Goal: Find specific page/section: Find specific page/section

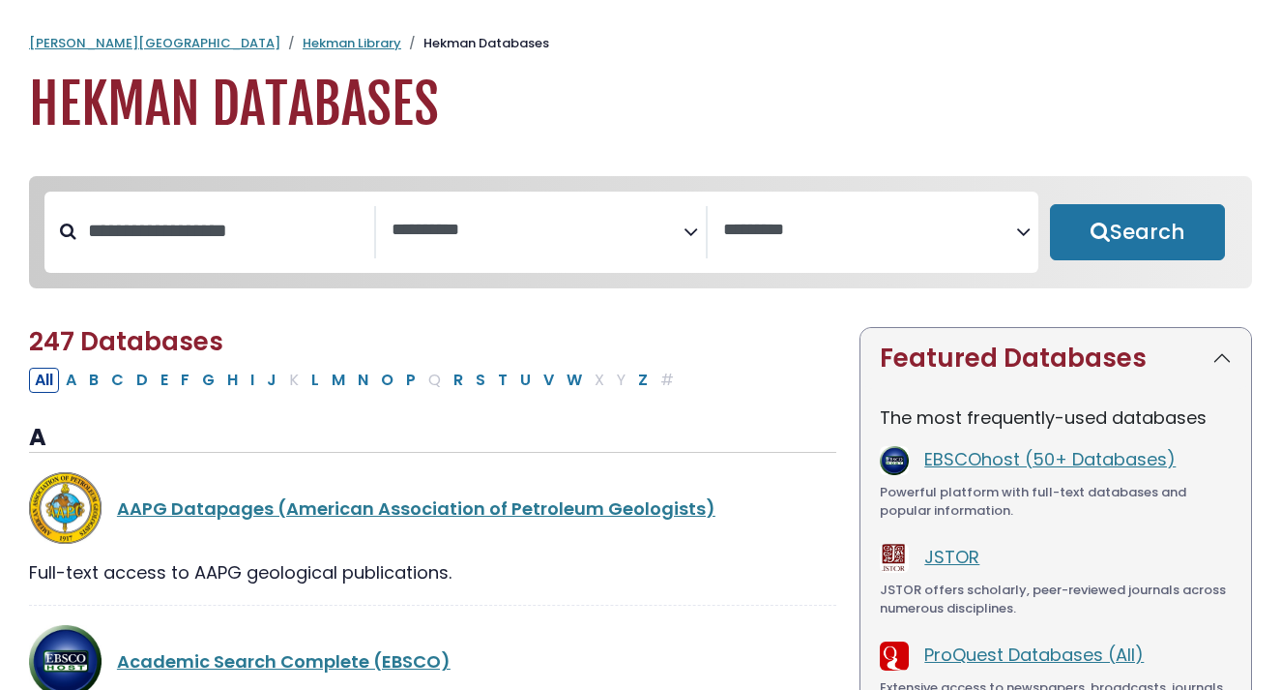
select select "Database Subject Filter"
select select "Database Vendors Filter"
click at [303, 38] on link "Hekman Library" at bounding box center [352, 43] width 99 height 18
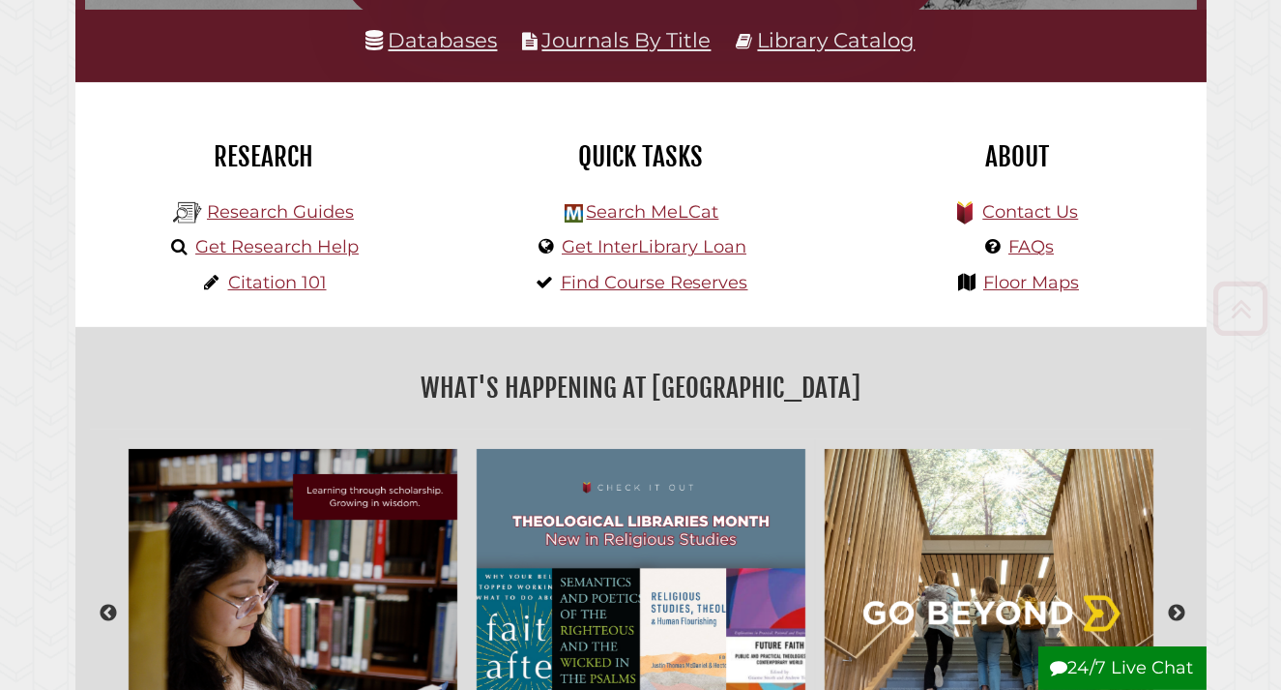
scroll to position [461, 0]
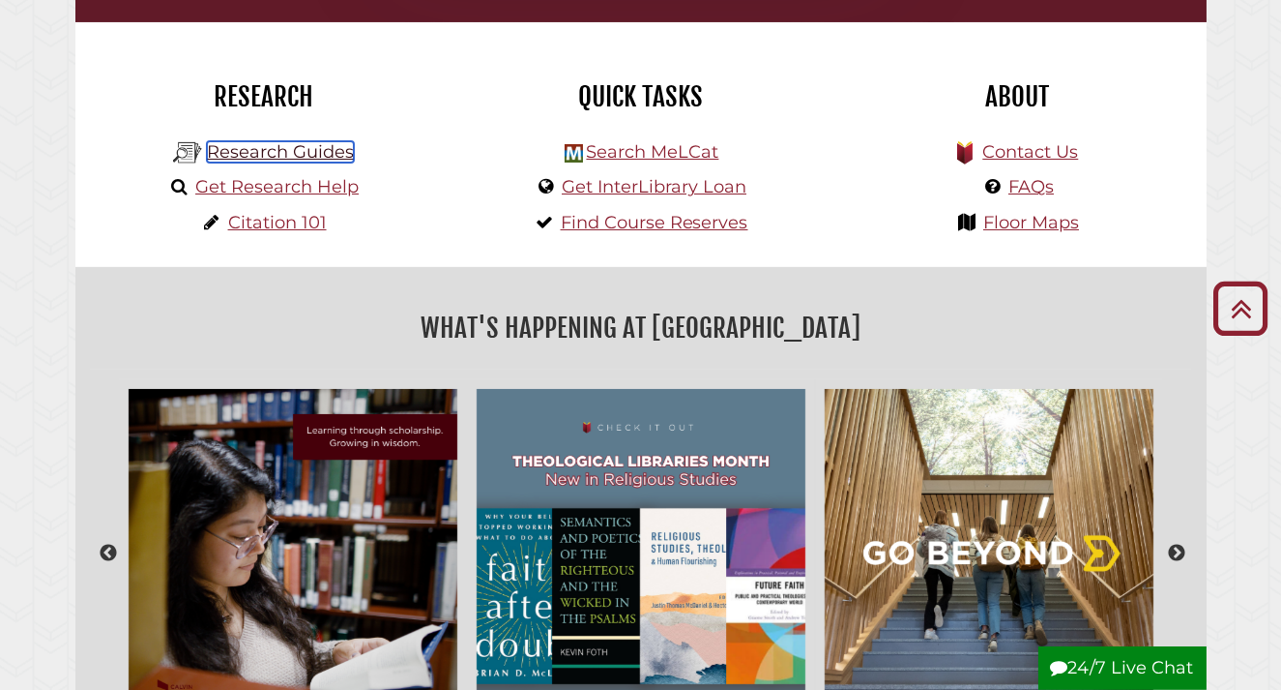
click at [257, 155] on link "Research Guides" at bounding box center [280, 151] width 147 height 21
